Goal: Information Seeking & Learning: Learn about a topic

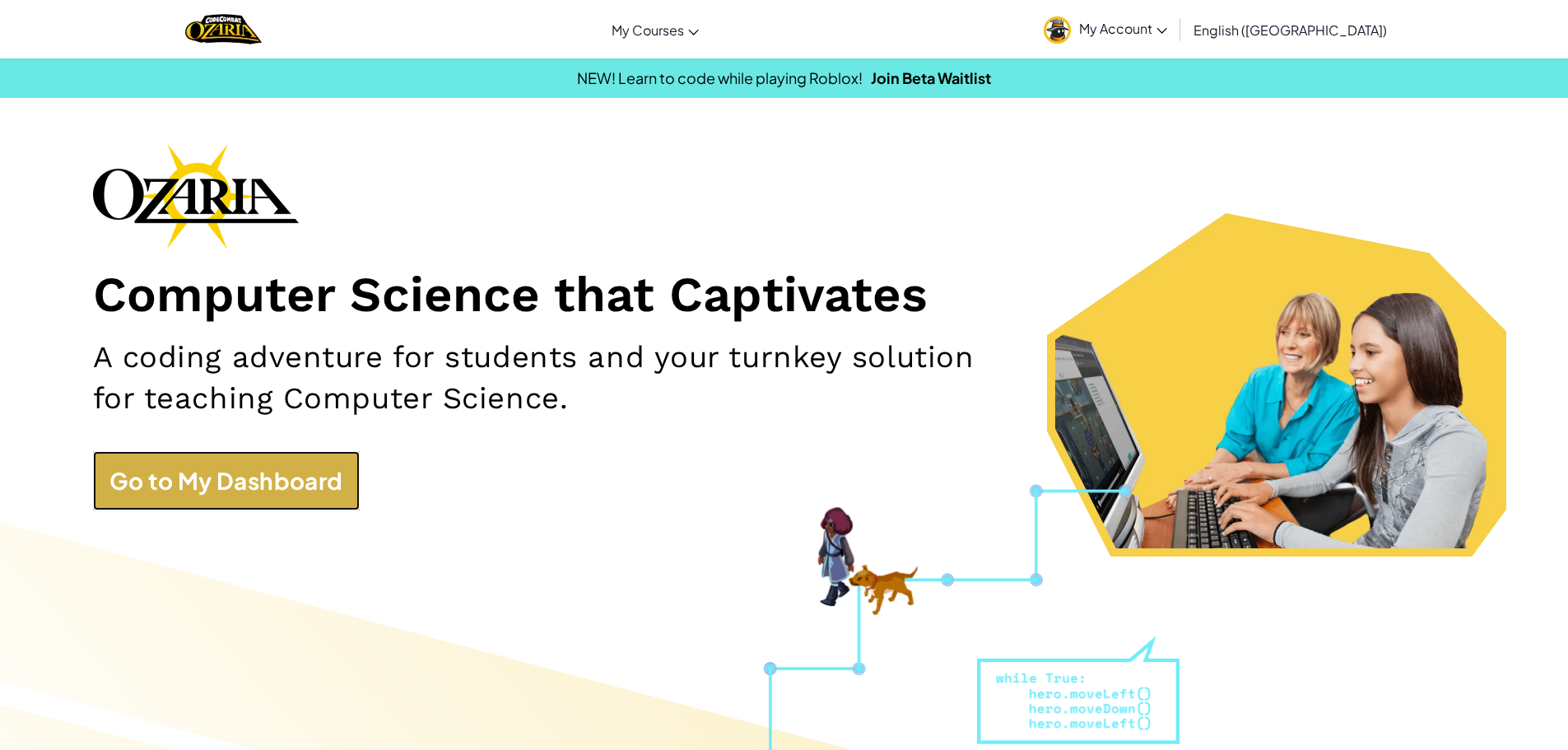
click at [307, 499] on link "Go to My Dashboard" at bounding box center [226, 481] width 266 height 59
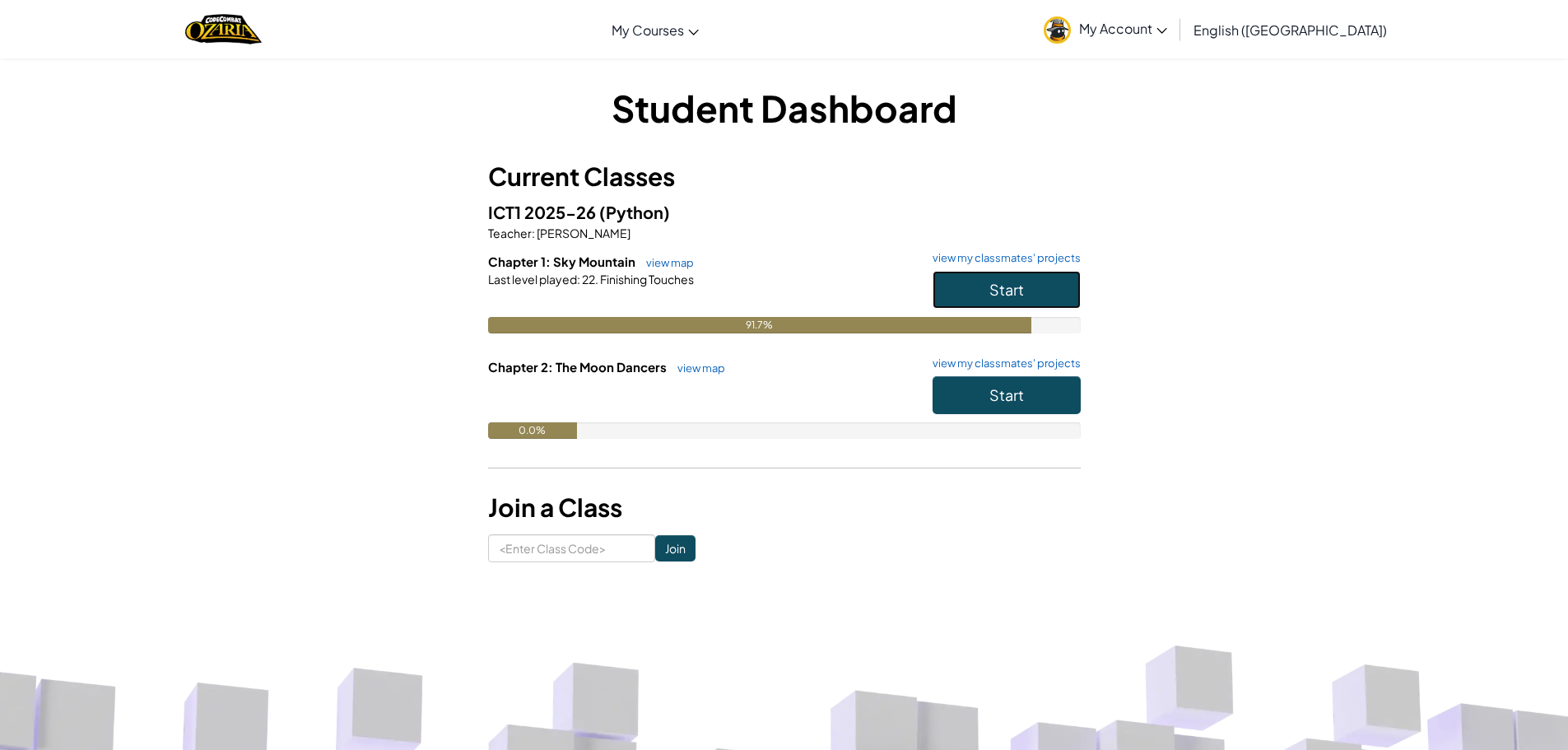
click at [989, 293] on span "Start" at bounding box center [1007, 289] width 34 height 19
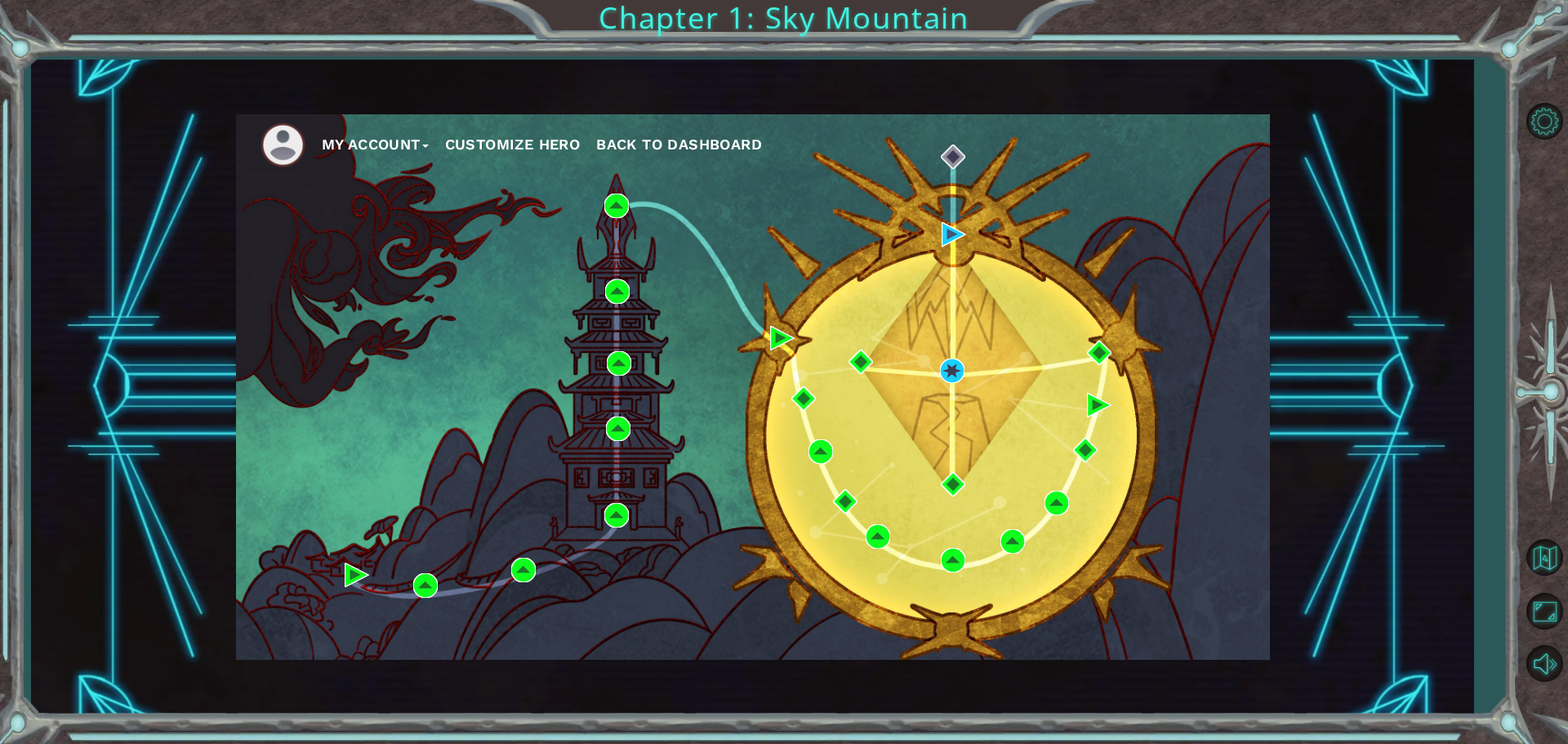
click at [479, 138] on button "Customize Hero" at bounding box center [512, 144] width 136 height 25
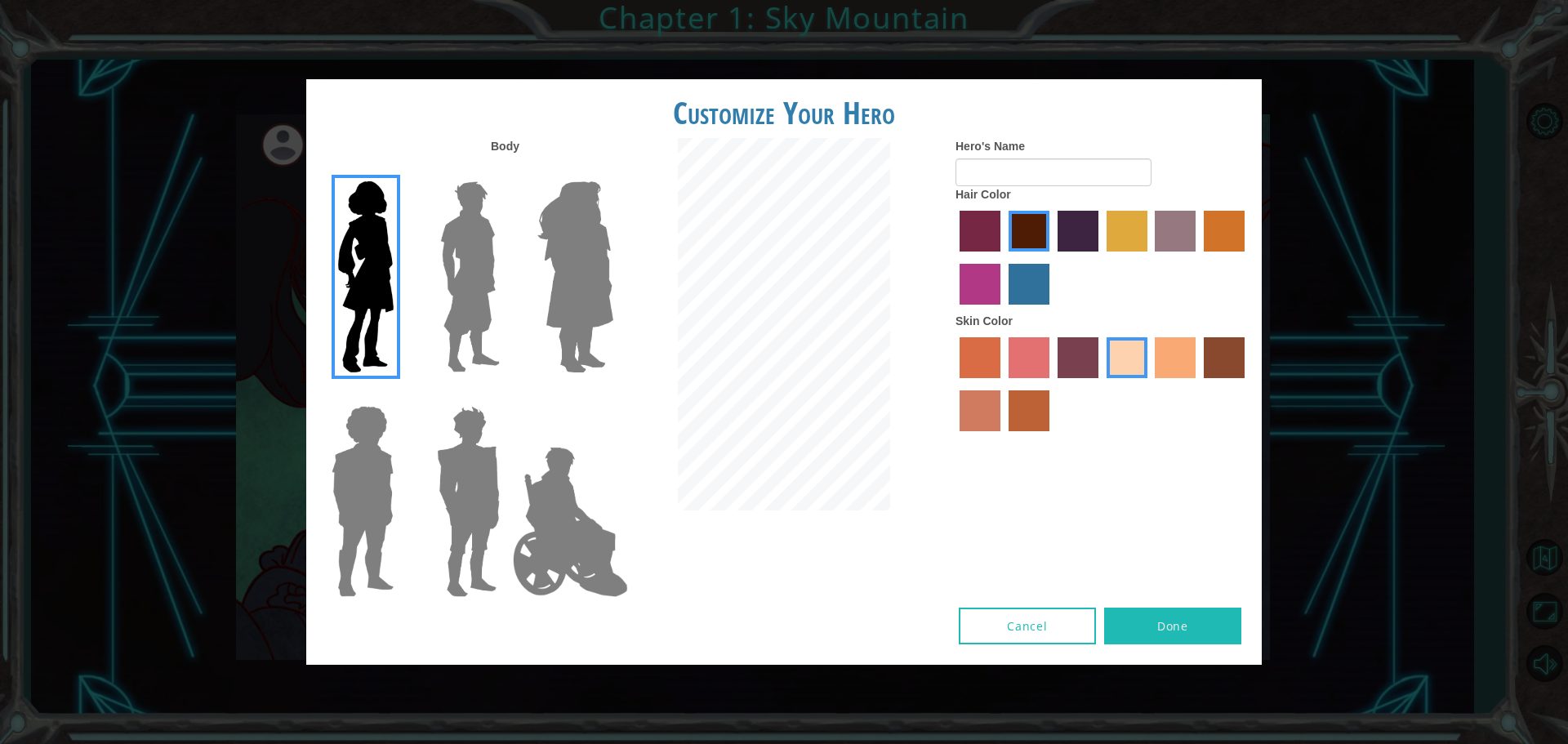
type input "Tesssa"
drag, startPoint x: 1434, startPoint y: 174, endPoint x: 1422, endPoint y: 178, distance: 12.6
click at [1427, 178] on div "Customize Your Hero Body Hero's Name Tesssa Hair Color Skin Color Cancel Done" at bounding box center [784, 372] width 1568 height 744
click at [1056, 625] on button "Cancel" at bounding box center [1027, 625] width 137 height 37
